Goal: Find specific page/section: Find specific page/section

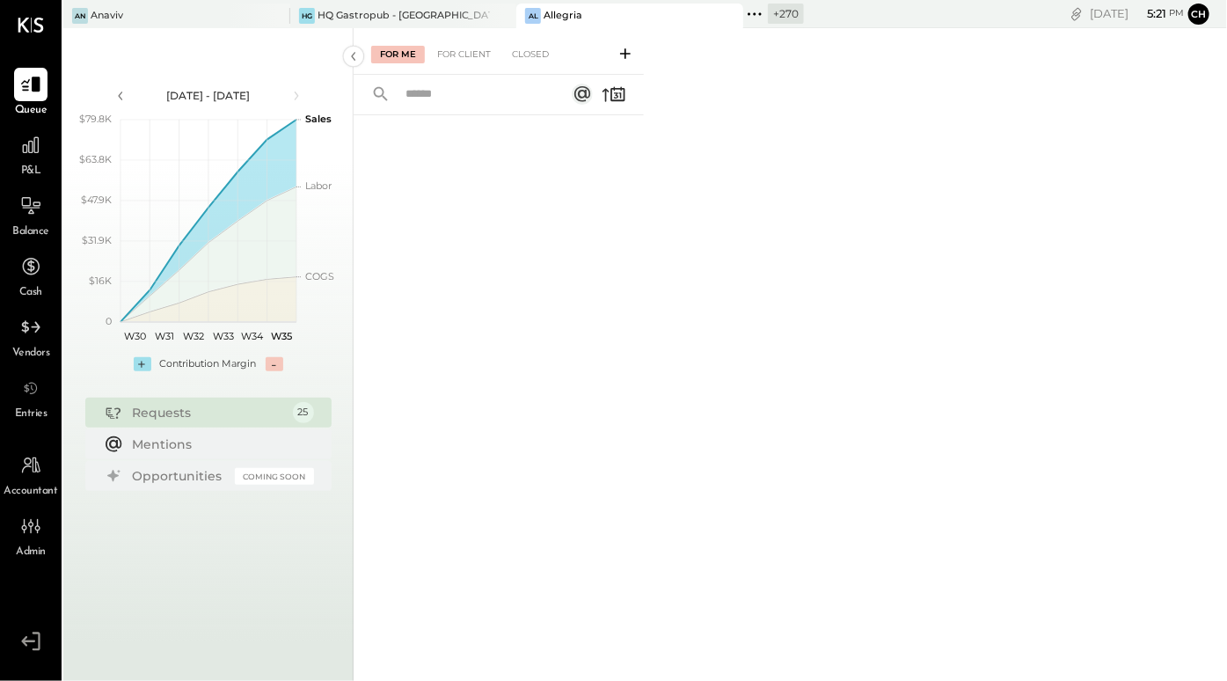
click at [753, 14] on icon at bounding box center [754, 13] width 3 height 3
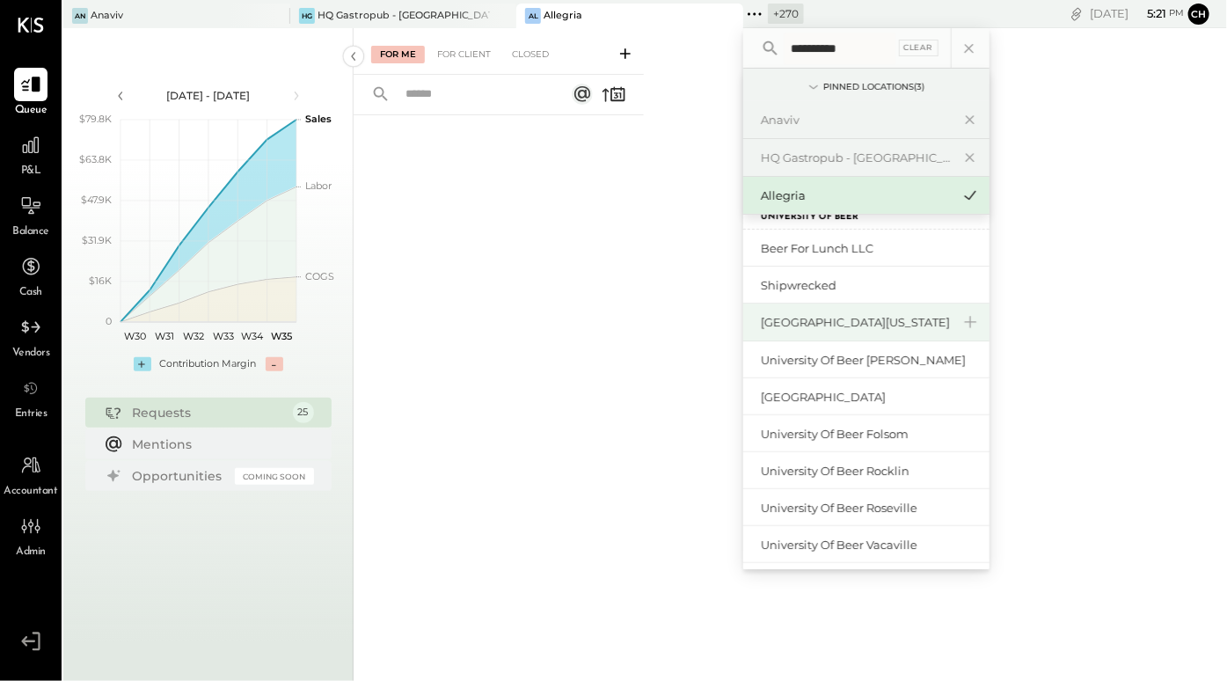
scroll to position [46, 0]
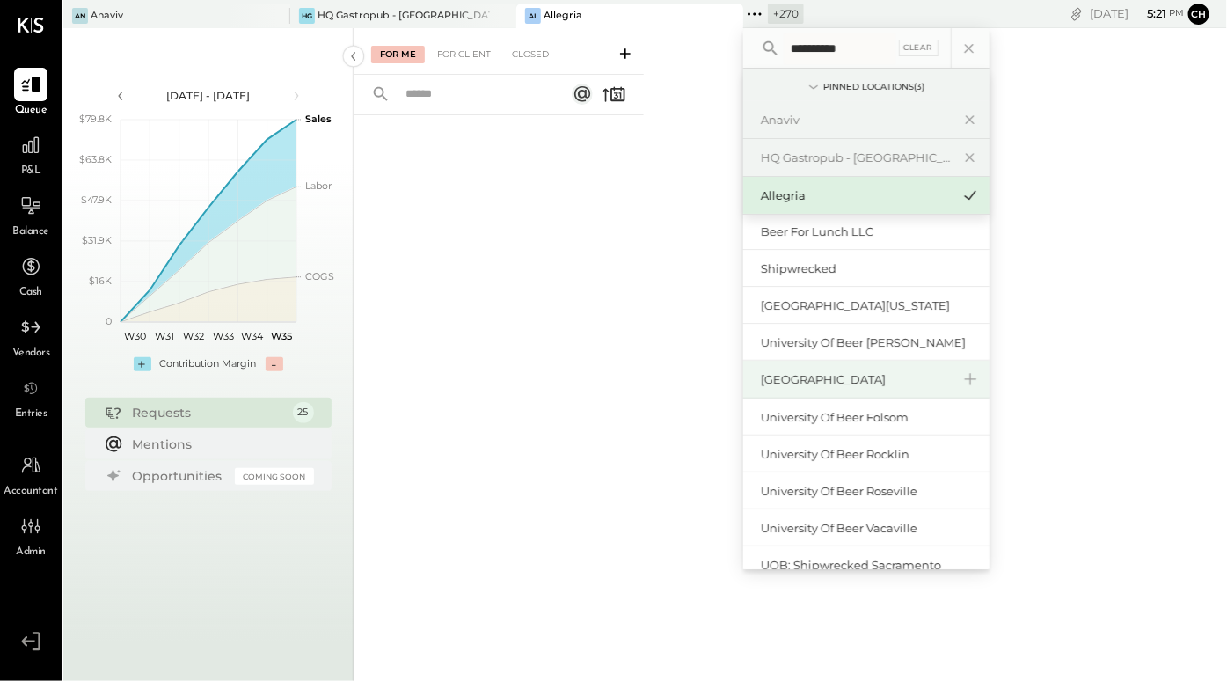
type input "**********"
click at [845, 383] on div "[GEOGRAPHIC_DATA]" at bounding box center [856, 379] width 190 height 17
